Goal: Task Accomplishment & Management: Manage account settings

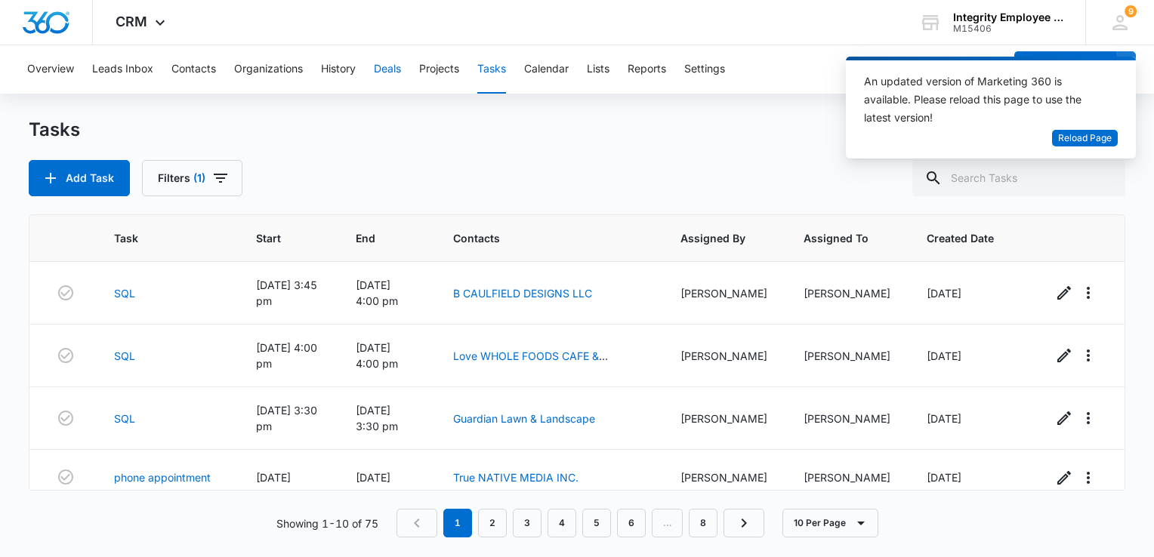
scroll to position [76, 0]
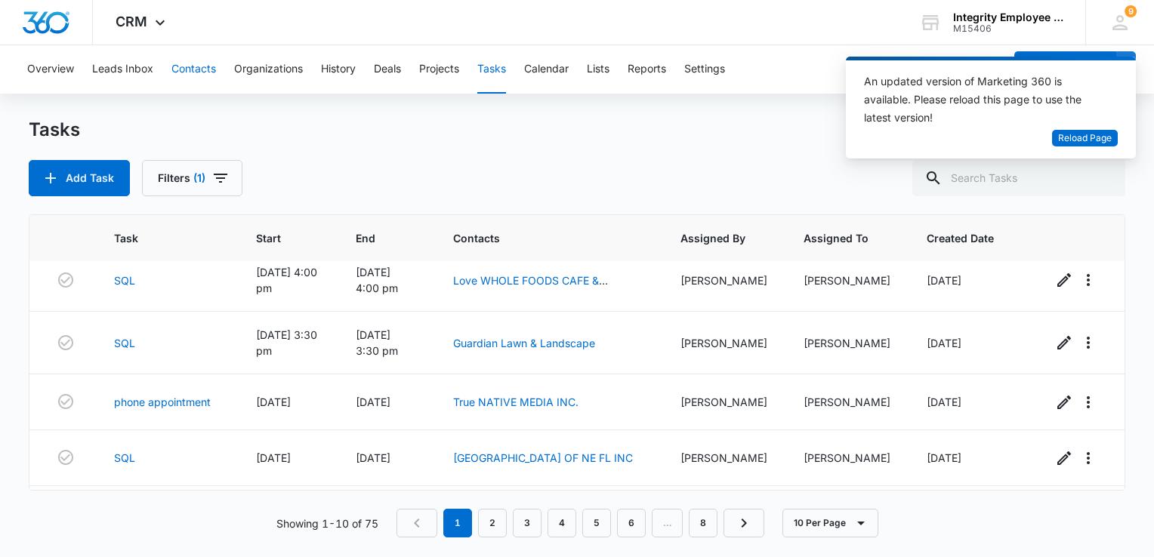
click at [186, 74] on button "Contacts" at bounding box center [193, 69] width 45 height 48
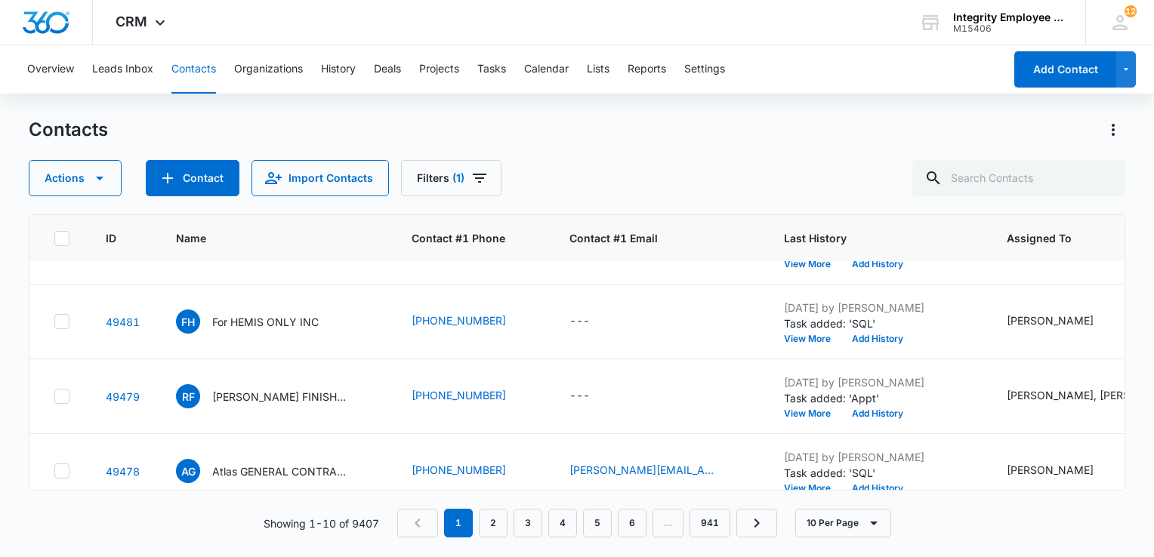
scroll to position [378, 0]
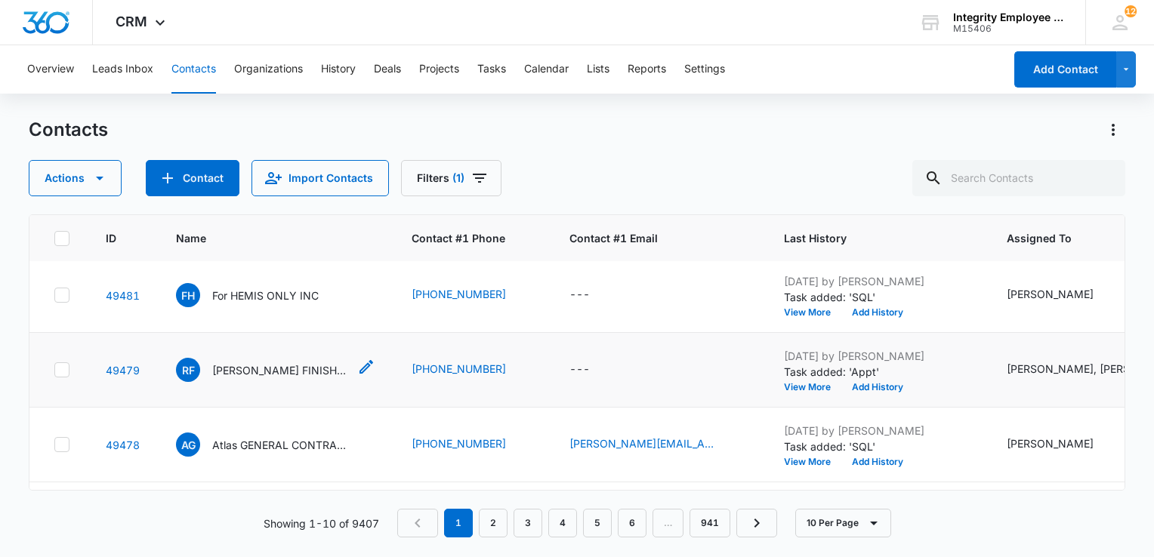
click at [290, 368] on p "[PERSON_NAME] FINISHING SERVICES LLC" at bounding box center [280, 370] width 136 height 16
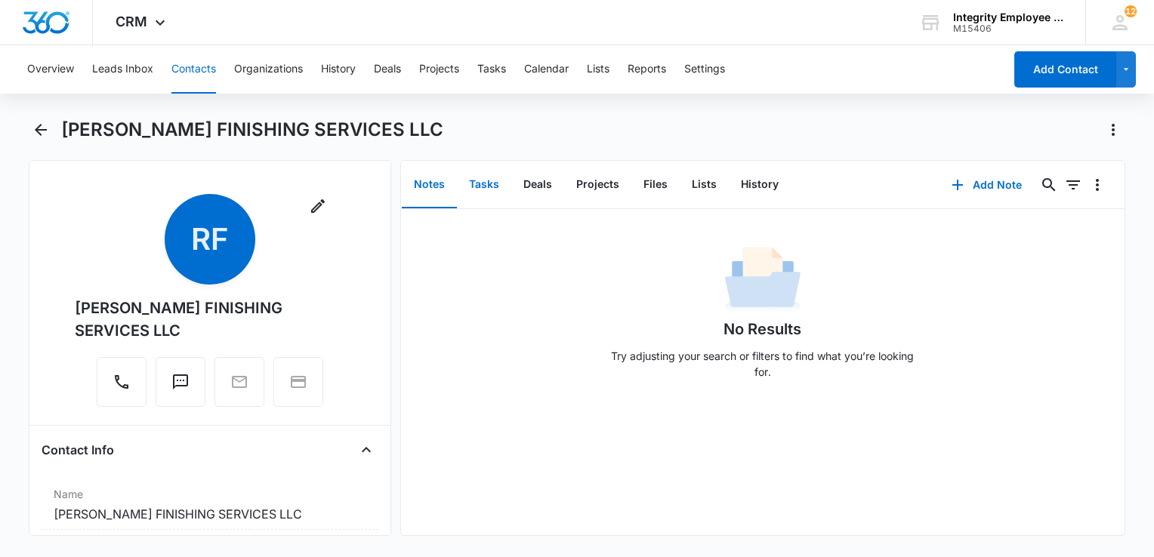
click at [479, 184] on button "Tasks" at bounding box center [484, 185] width 54 height 47
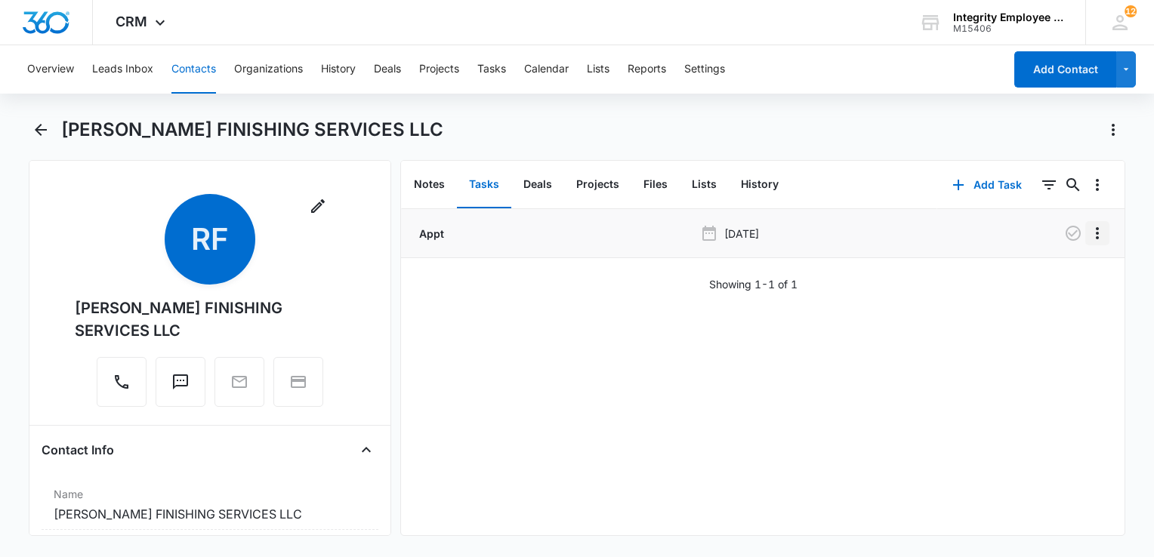
click at [1088, 236] on icon "Overflow Menu" at bounding box center [1097, 233] width 18 height 18
click at [1047, 272] on div "Edit" at bounding box center [1045, 275] width 32 height 11
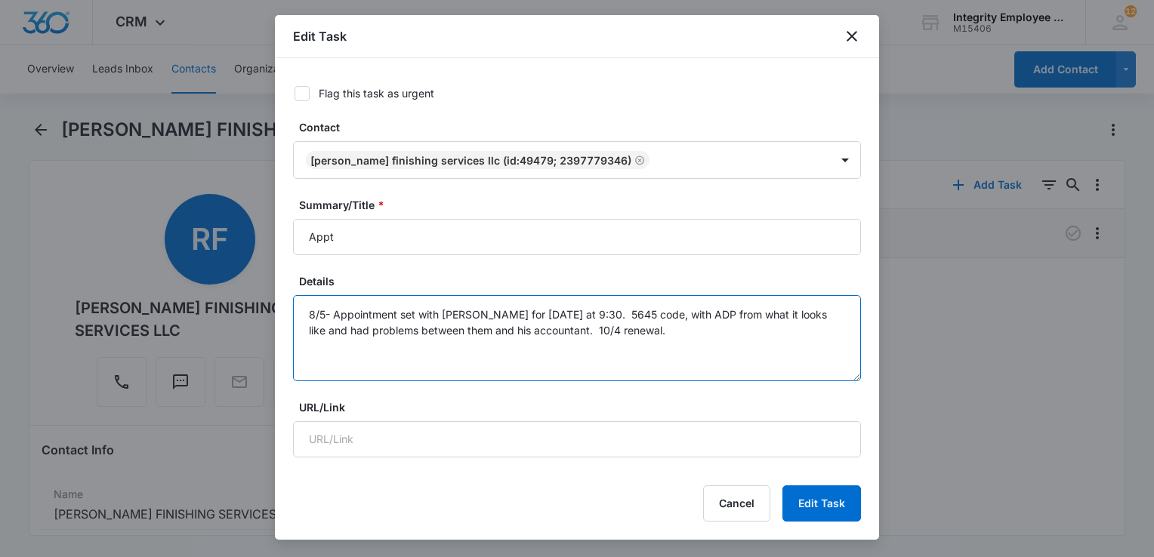
click at [638, 336] on textarea "8/5- Appointment set with [PERSON_NAME] for [DATE] at 9:30. 5645 code, with ADP…" at bounding box center [577, 338] width 568 height 86
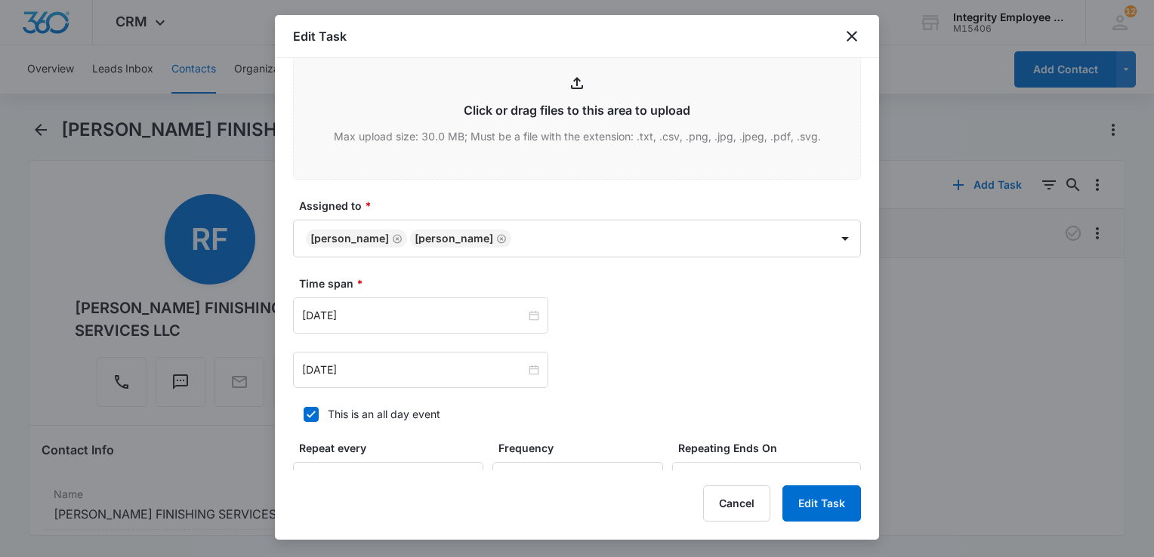
scroll to position [680, 0]
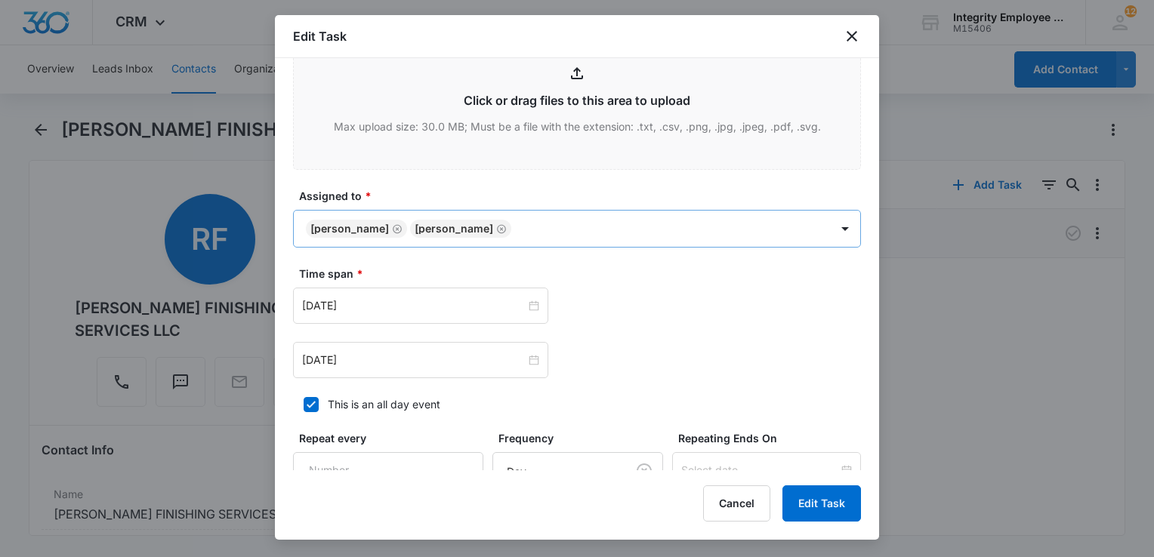
click at [497, 227] on icon "Remove Reuel Rivera" at bounding box center [501, 228] width 9 height 9
type textarea "8/5- Appointment set with [PERSON_NAME] for [DATE] at 9:30. 5645 code, with ADP…"
click at [435, 307] on input "[DATE]" at bounding box center [413, 305] width 223 height 17
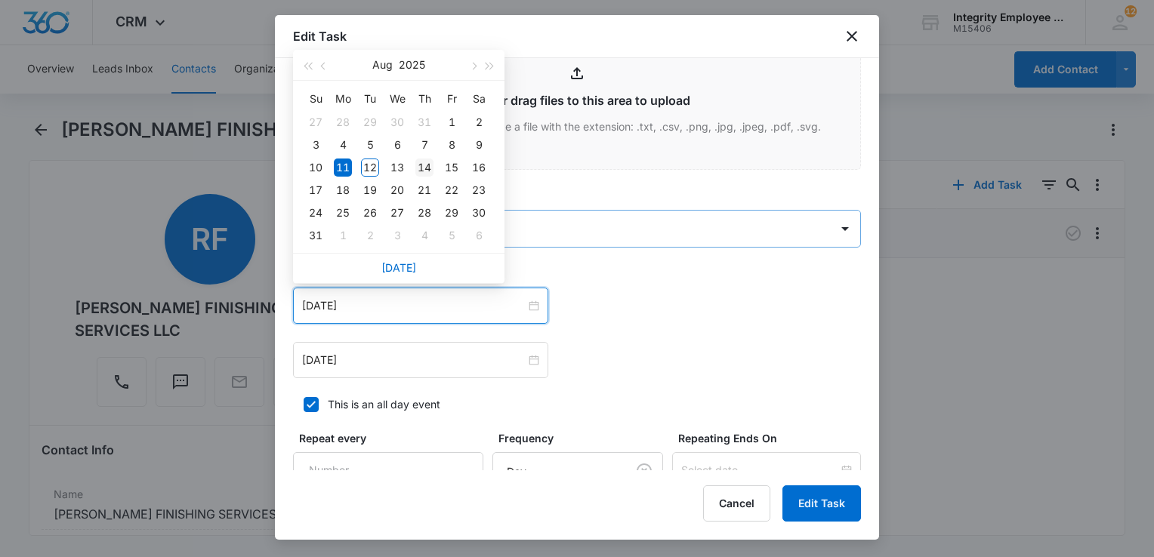
type input "[DATE]"
click at [423, 168] on div "14" at bounding box center [424, 168] width 18 height 18
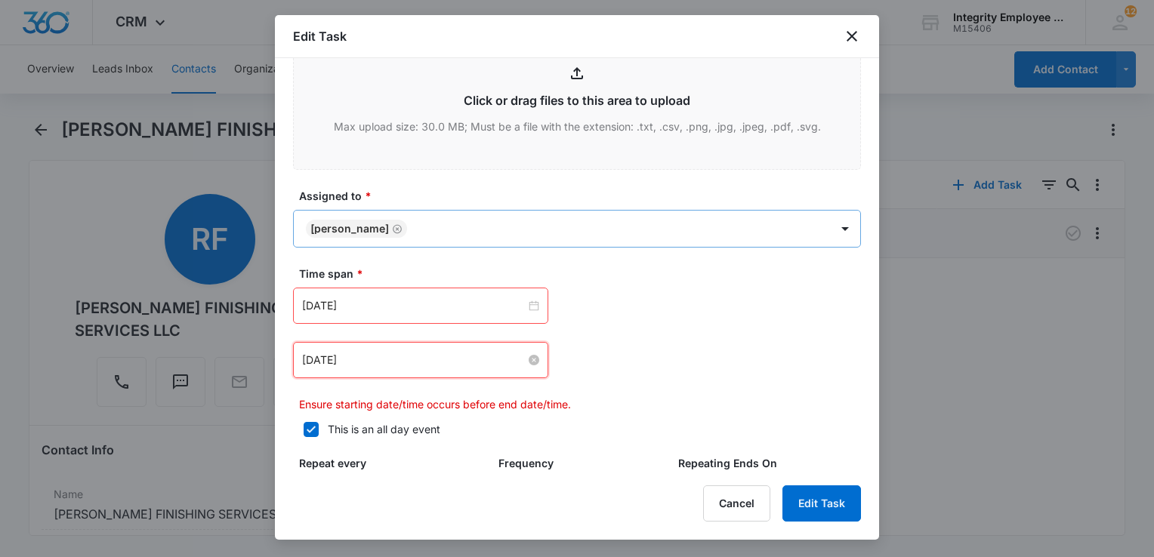
click at [405, 352] on input "[DATE]" at bounding box center [413, 360] width 223 height 17
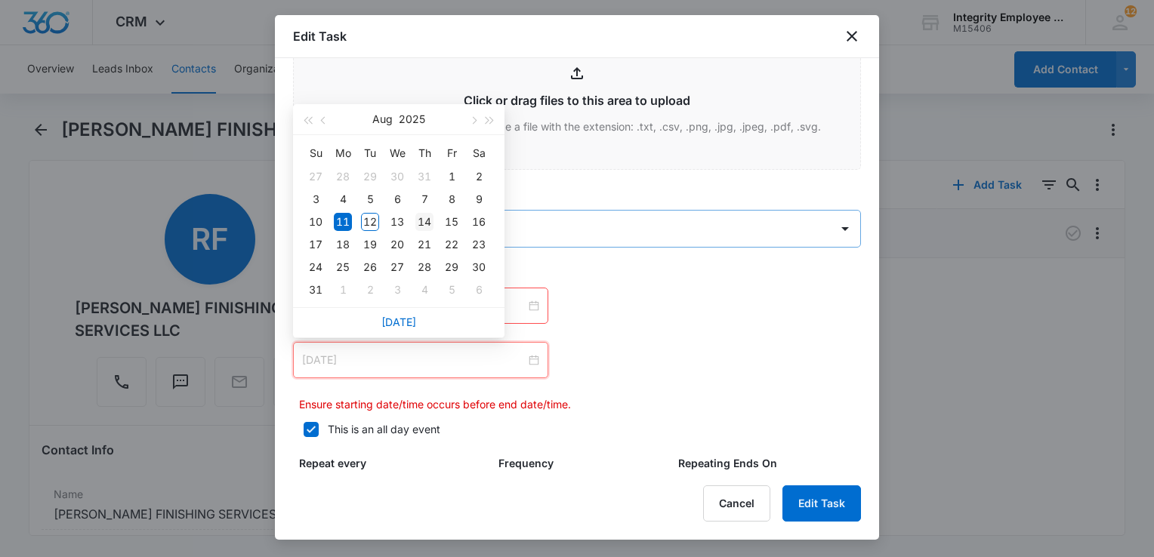
type input "[DATE]"
click at [429, 218] on div "14" at bounding box center [424, 222] width 18 height 18
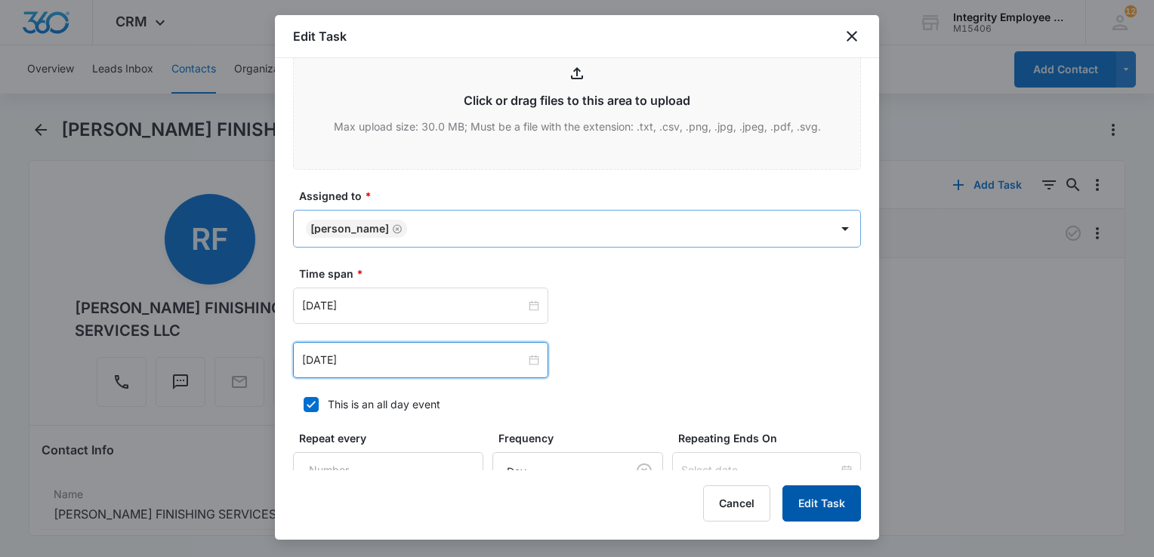
click at [835, 510] on button "Edit Task" at bounding box center [821, 504] width 79 height 36
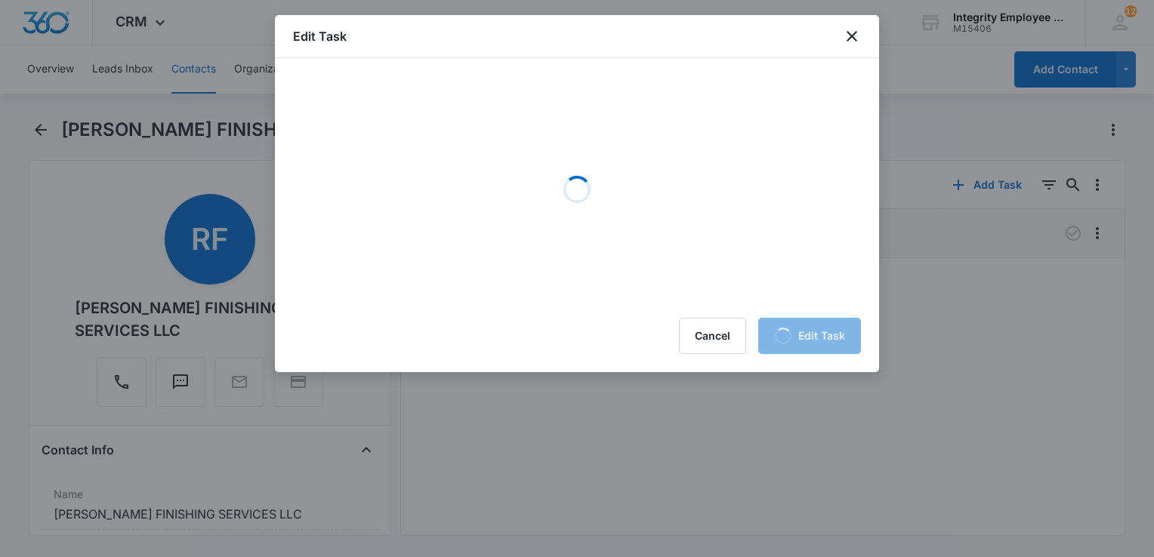
scroll to position [0, 0]
